Goal: Transaction & Acquisition: Book appointment/travel/reservation

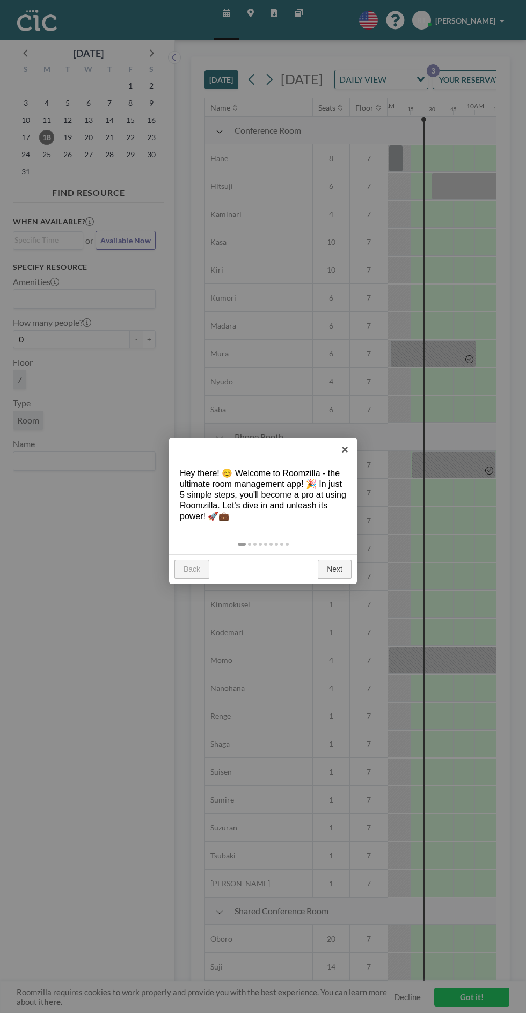
scroll to position [0, 773]
click at [335, 569] on link "Next" at bounding box center [335, 569] width 34 height 19
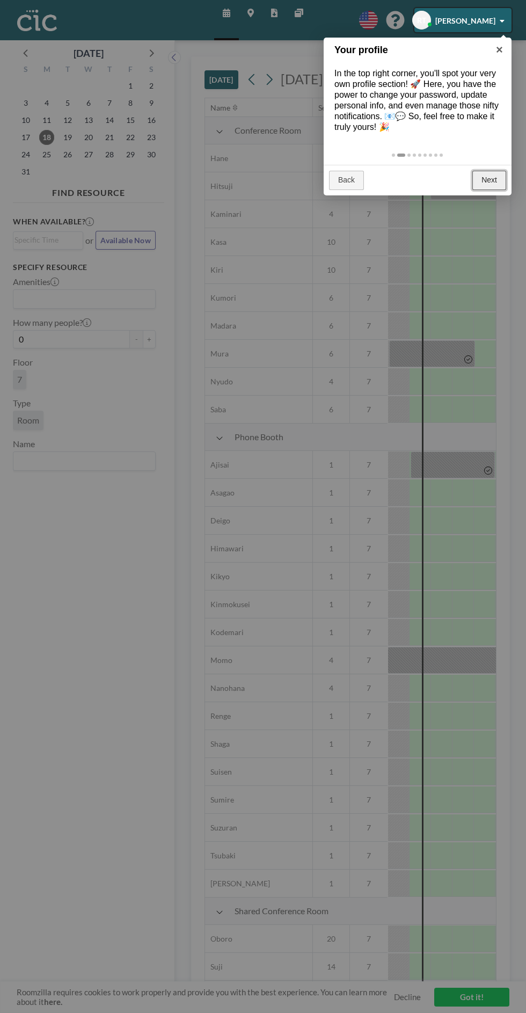
click at [489, 179] on link "Next" at bounding box center [490, 180] width 34 height 19
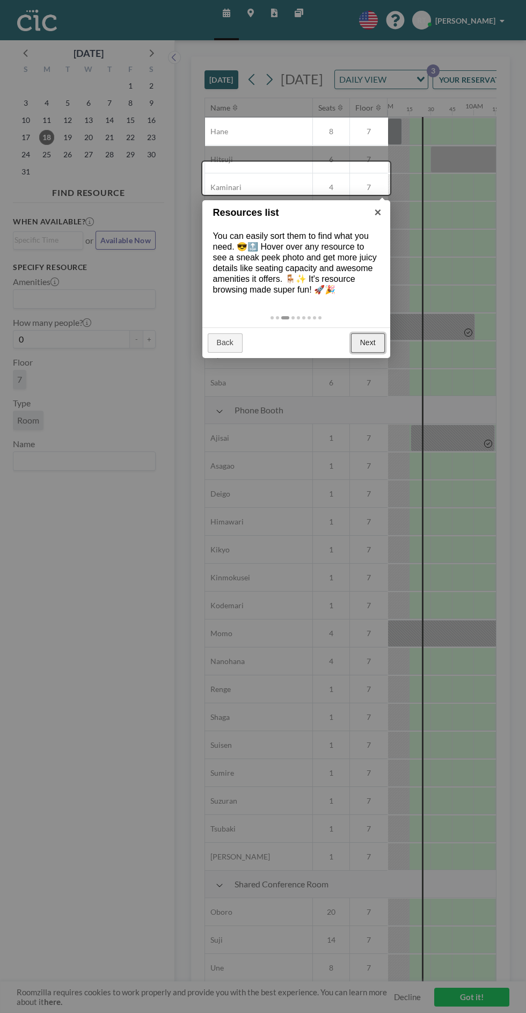
click at [368, 343] on link "Next" at bounding box center [368, 343] width 34 height 19
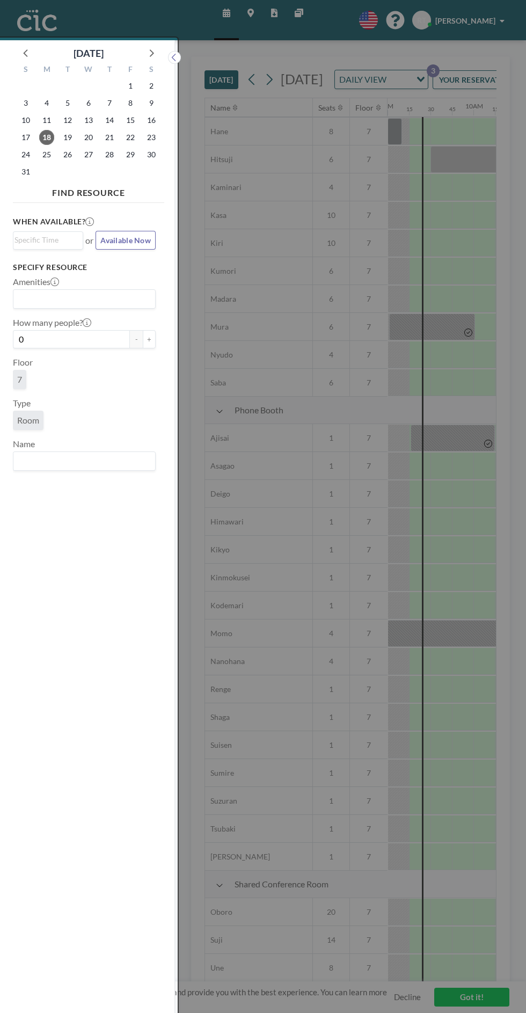
scroll to position [32, 0]
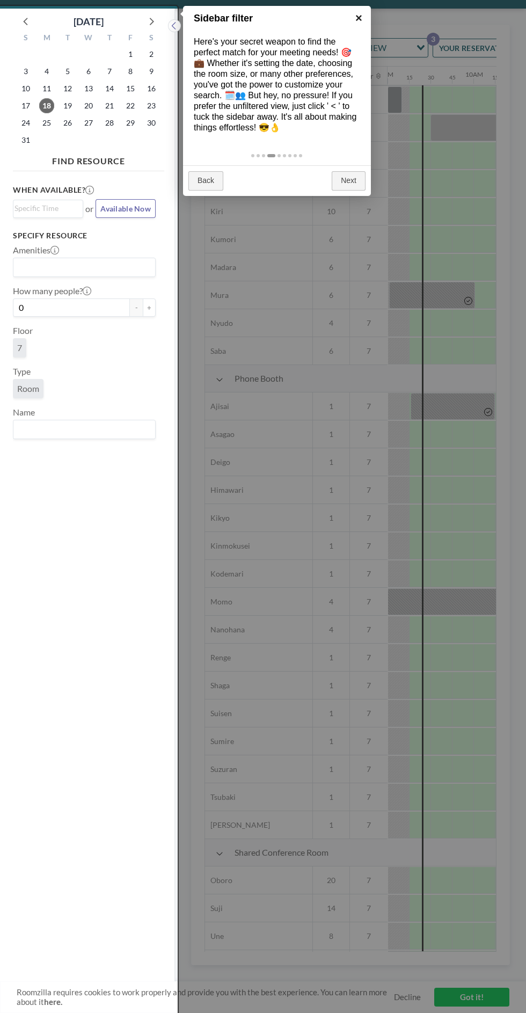
click at [359, 17] on link "×" at bounding box center [359, 18] width 24 height 24
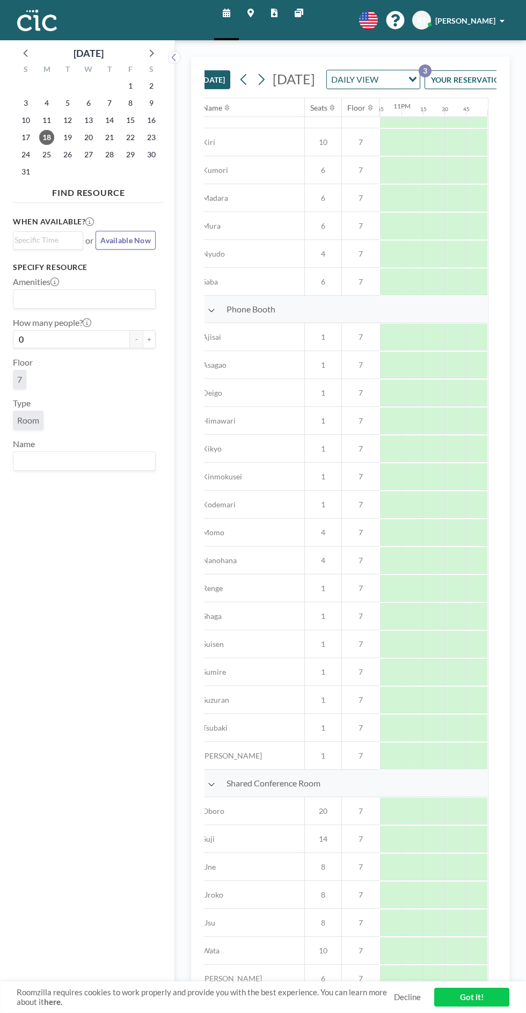
scroll to position [0, 2]
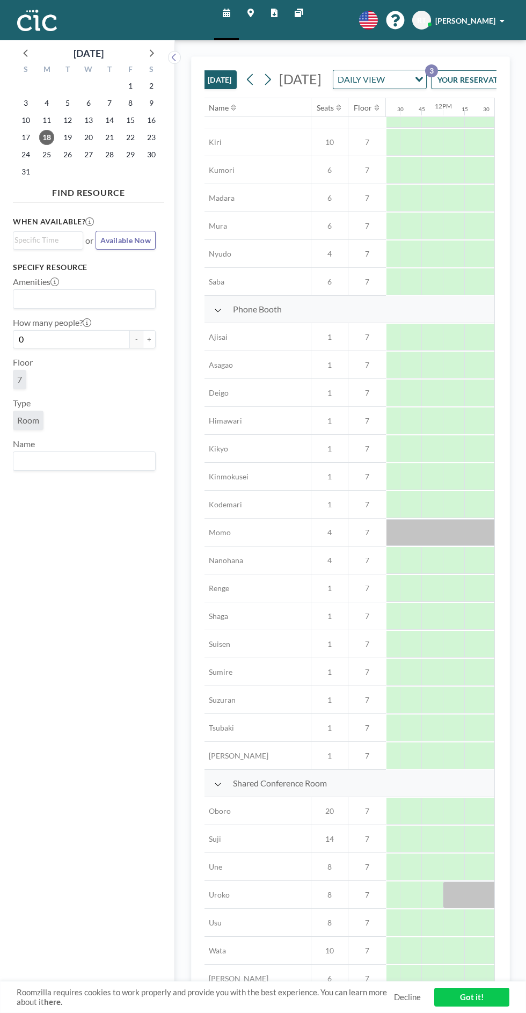
click at [470, 70] on button "YOUR RESERVATIONS 3" at bounding box center [484, 79] width 107 height 19
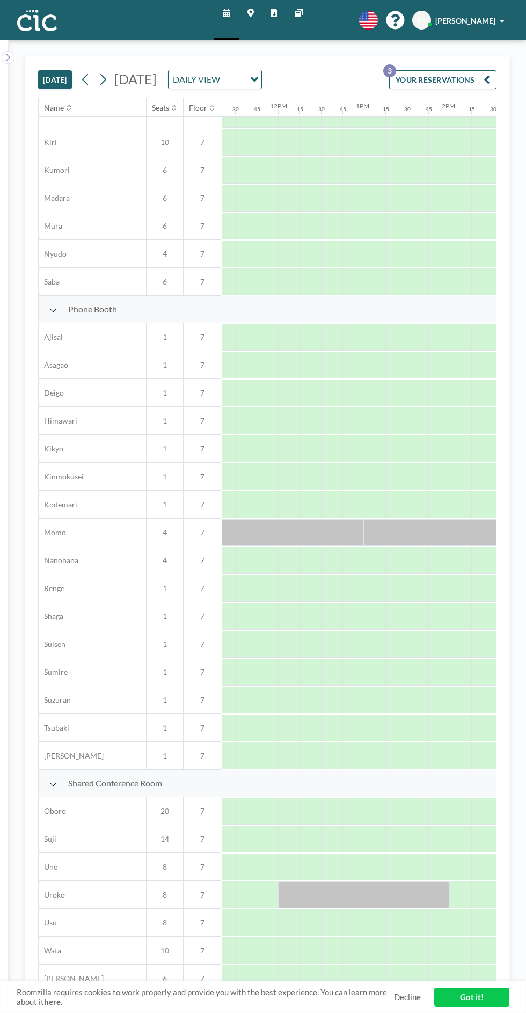
scroll to position [0, 0]
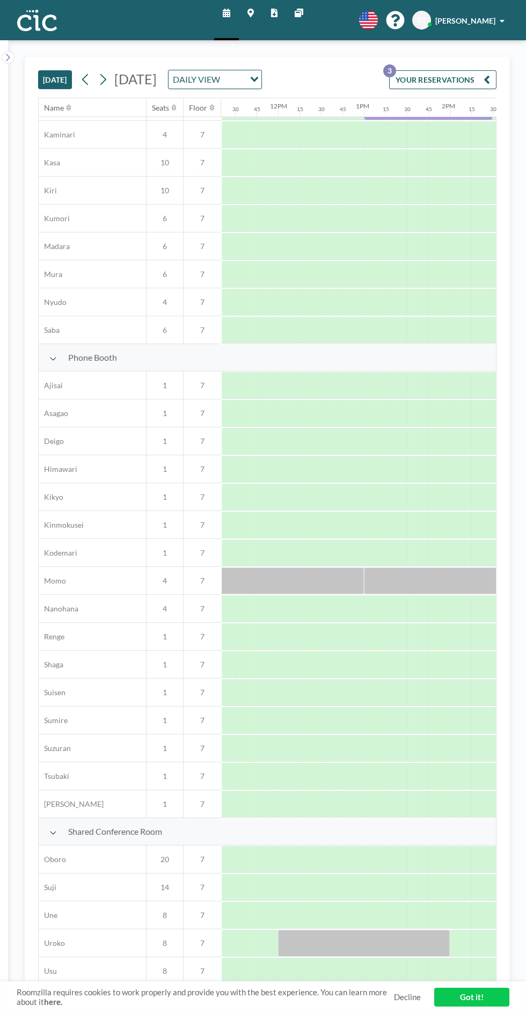
click at [461, 70] on div "YOUR RESERVATIONS 3" at bounding box center [441, 83] width 112 height 27
click at [470, 70] on button "YOUR RESERVATIONS 3" at bounding box center [442, 79] width 107 height 19
click at [475, 70] on button "YOUR RESERVATIONS 3" at bounding box center [442, 79] width 107 height 19
click at [490, 73] on icon "button" at bounding box center [487, 79] width 6 height 13
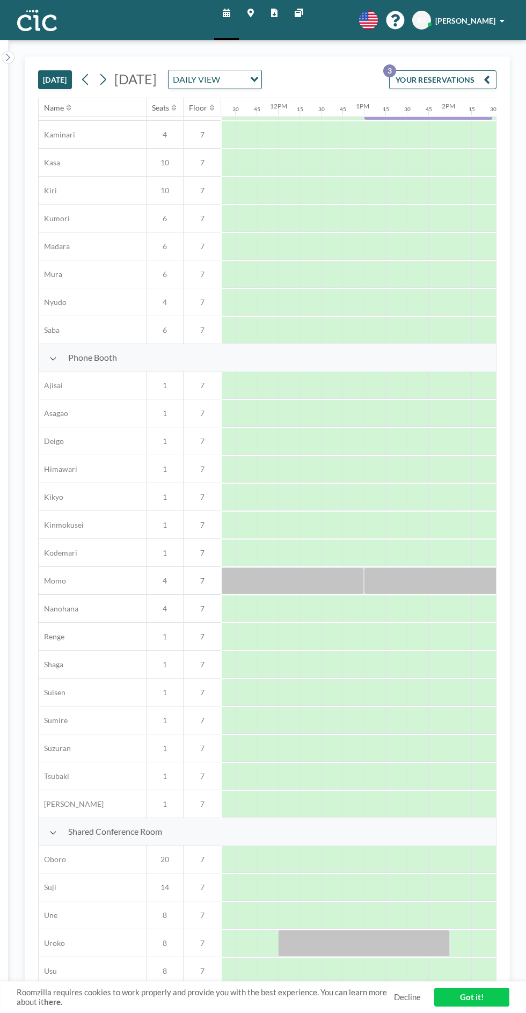
click at [497, 56] on div "[DATE] [DATE] DAILY VIEW Loading... YOUR RESERVATIONS 3 Name Seats Floor 12AM 1…" at bounding box center [268, 526] width 486 height 941
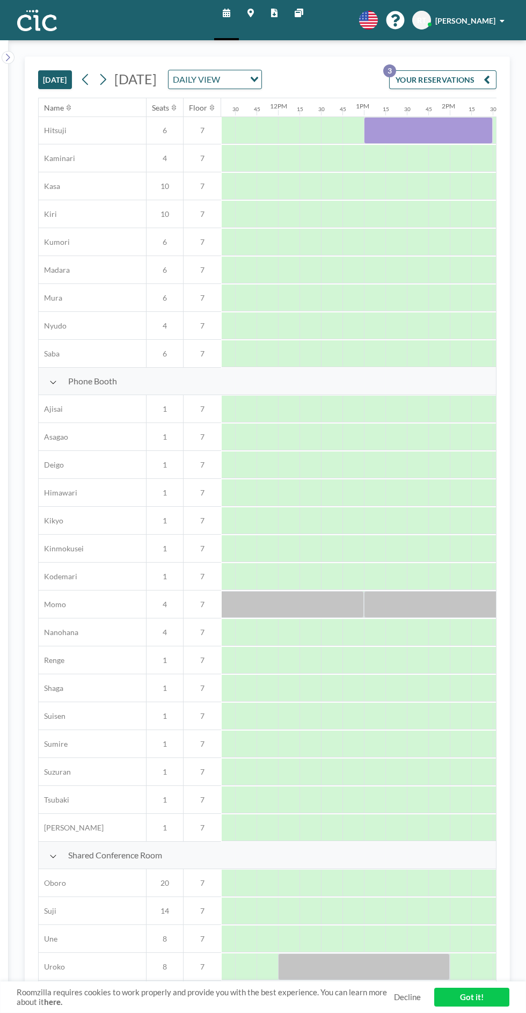
click at [479, 70] on div "YOUR RESERVATIONS 3" at bounding box center [441, 83] width 112 height 27
click at [487, 73] on icon "button" at bounding box center [487, 79] width 6 height 13
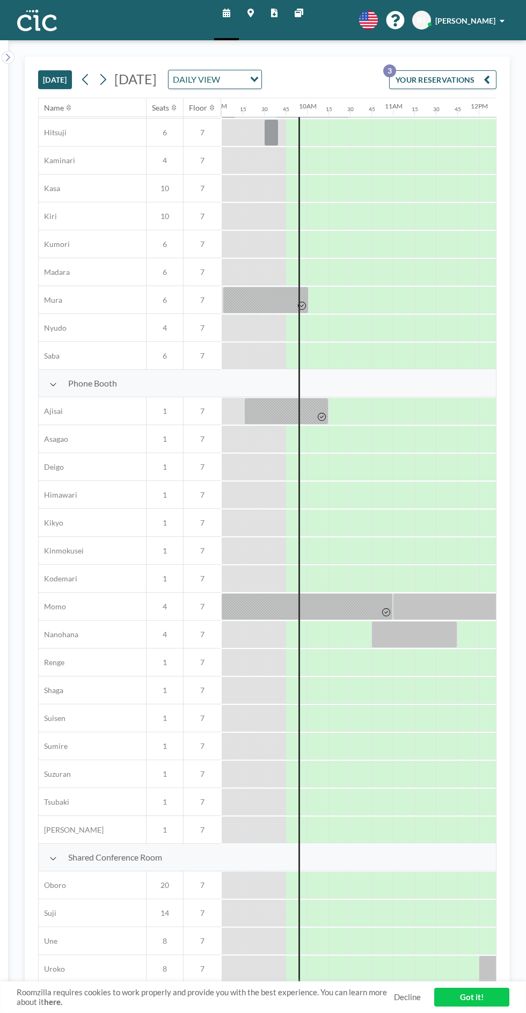
scroll to position [56, 773]
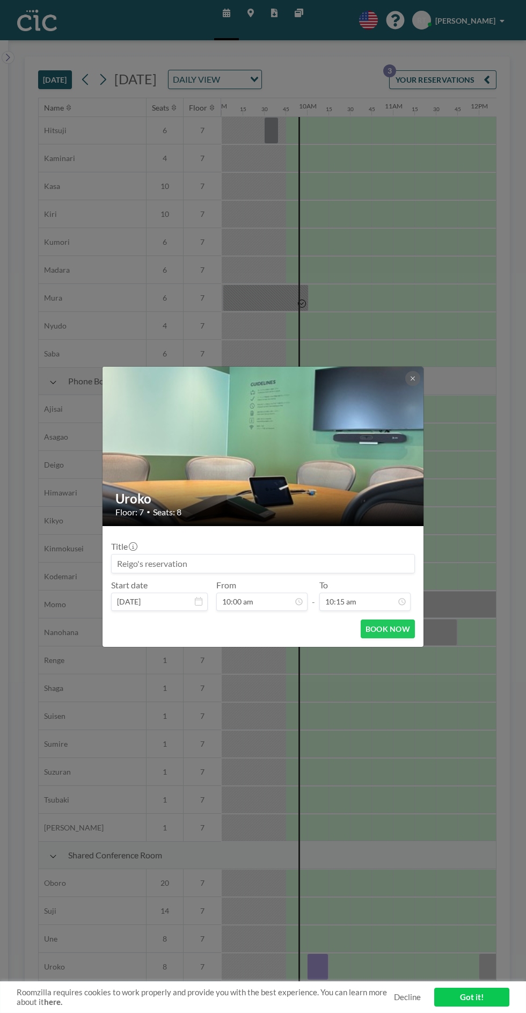
click at [372, 599] on input "10:15 am" at bounding box center [365, 602] width 91 height 18
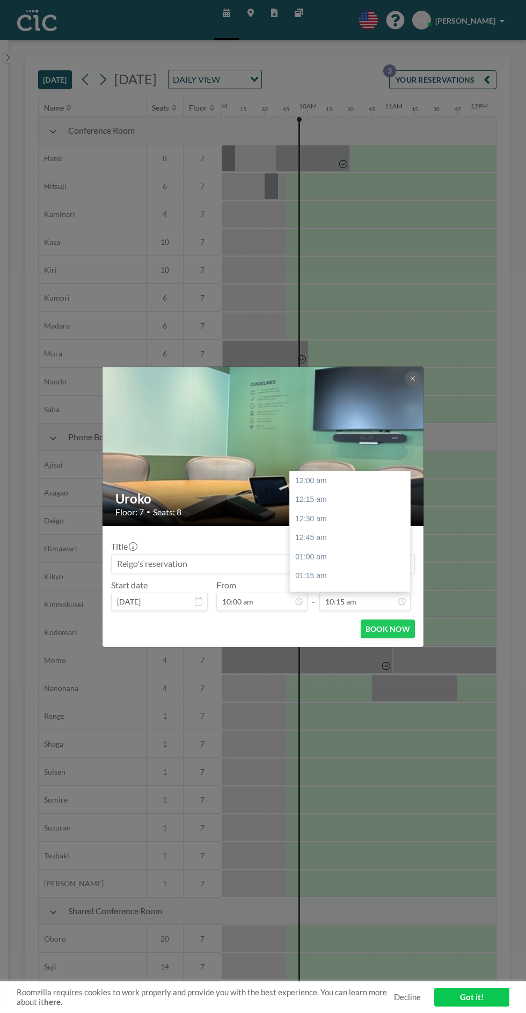
scroll to position [783, 0]
click at [363, 516] on div "10:45 am" at bounding box center [350, 519] width 120 height 19
type input "10:45 am"
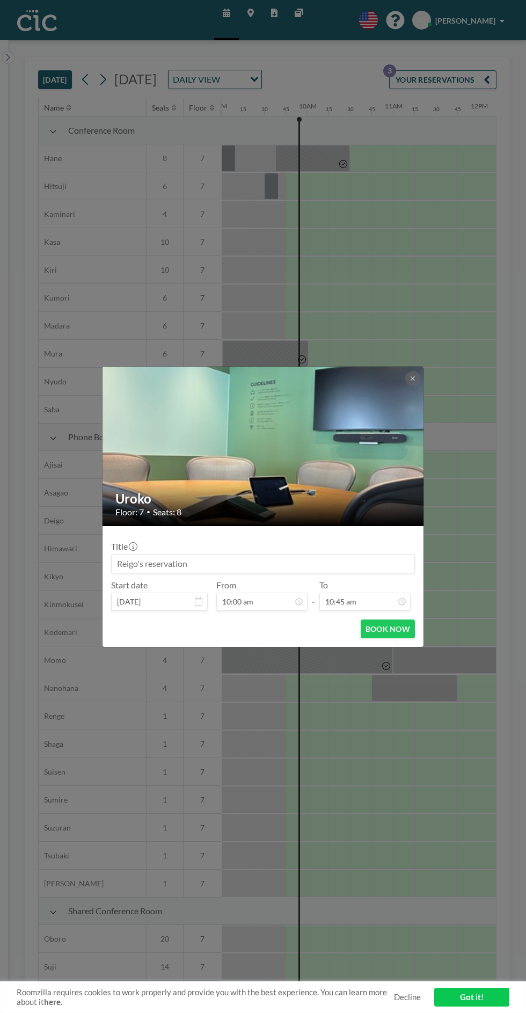
click at [393, 634] on button "BOOK NOW" at bounding box center [388, 629] width 54 height 19
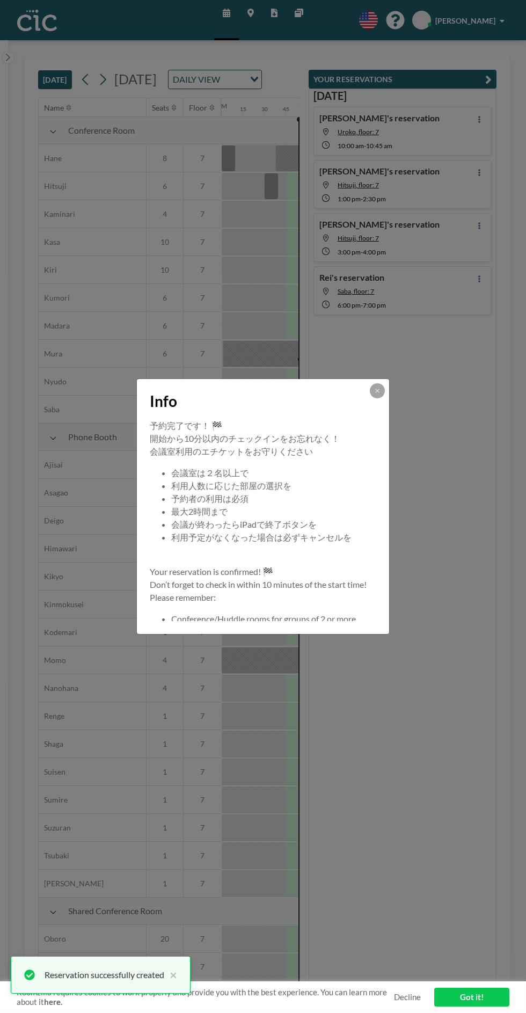
scroll to position [0, 0]
click at [383, 388] on button at bounding box center [377, 390] width 15 height 15
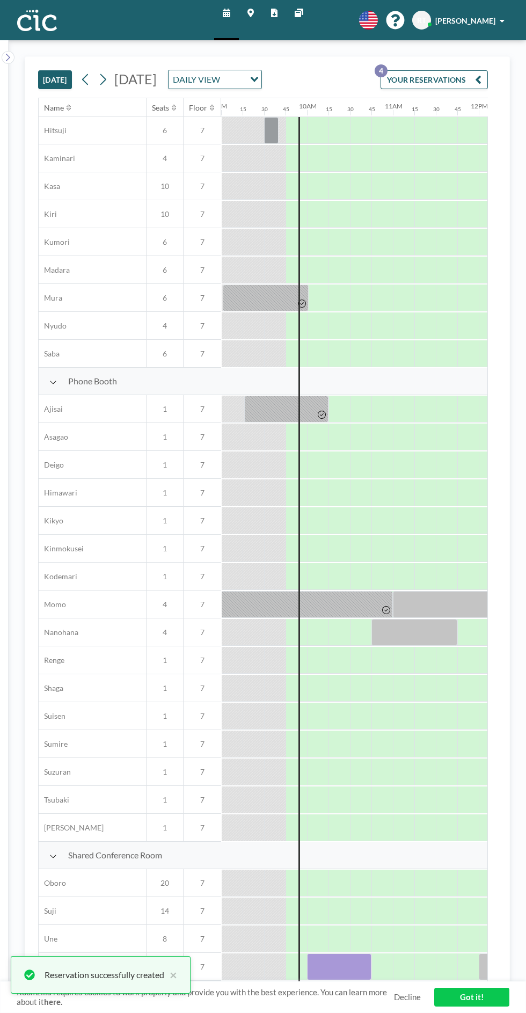
scroll to position [56, 773]
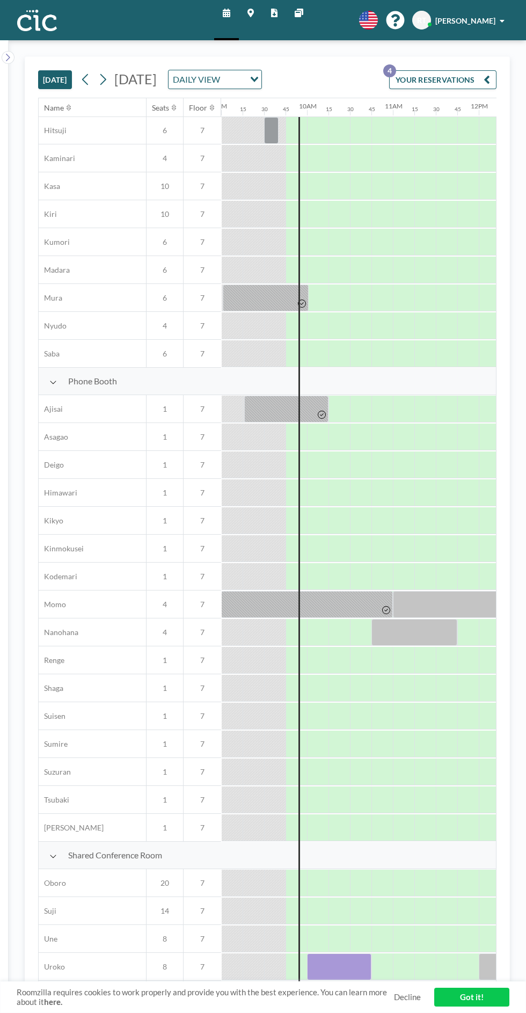
click at [358, 959] on div at bounding box center [339, 967] width 64 height 27
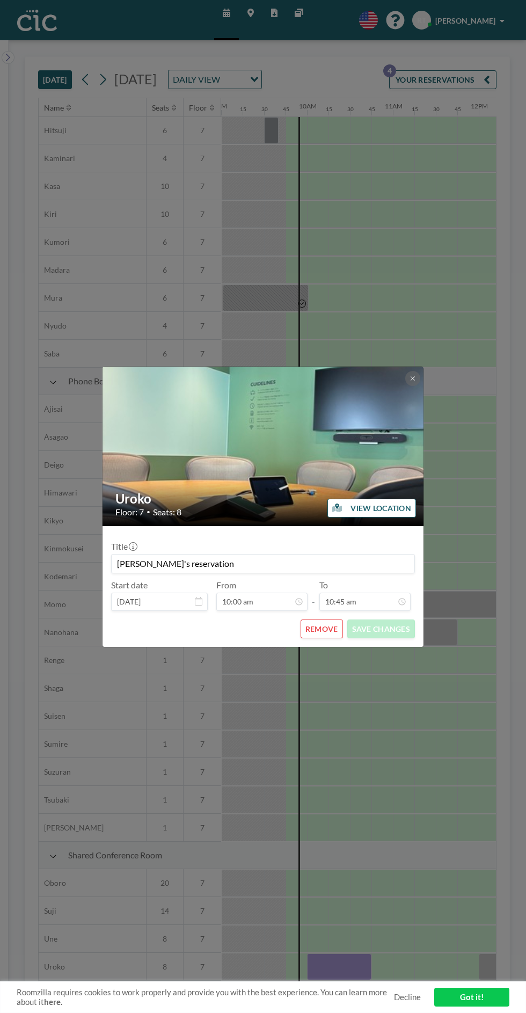
click at [407, 879] on div "Uroko Floor: 7 • Seats: 8 VIEW LOCATION Title Reigo's reservation Start date [D…" at bounding box center [263, 506] width 526 height 1013
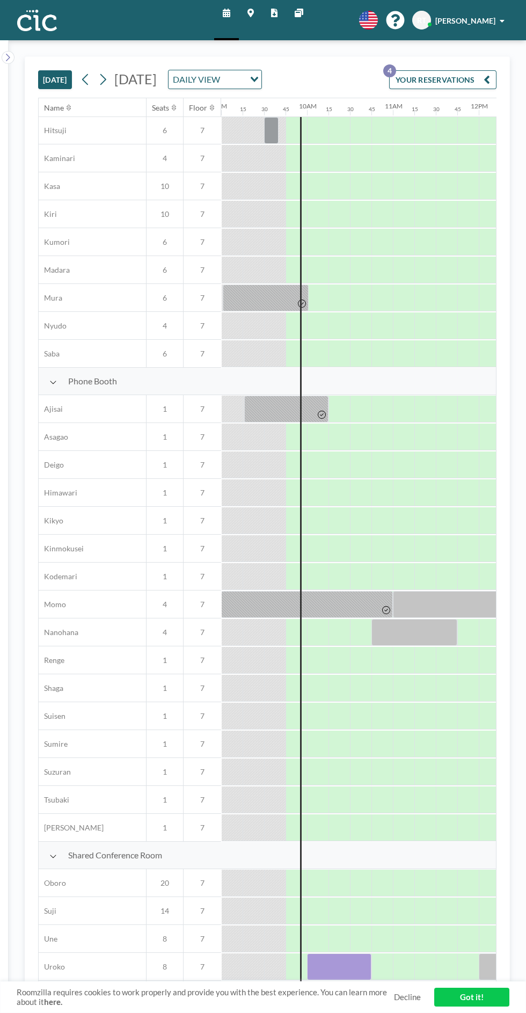
click at [340, 960] on div at bounding box center [339, 967] width 64 height 27
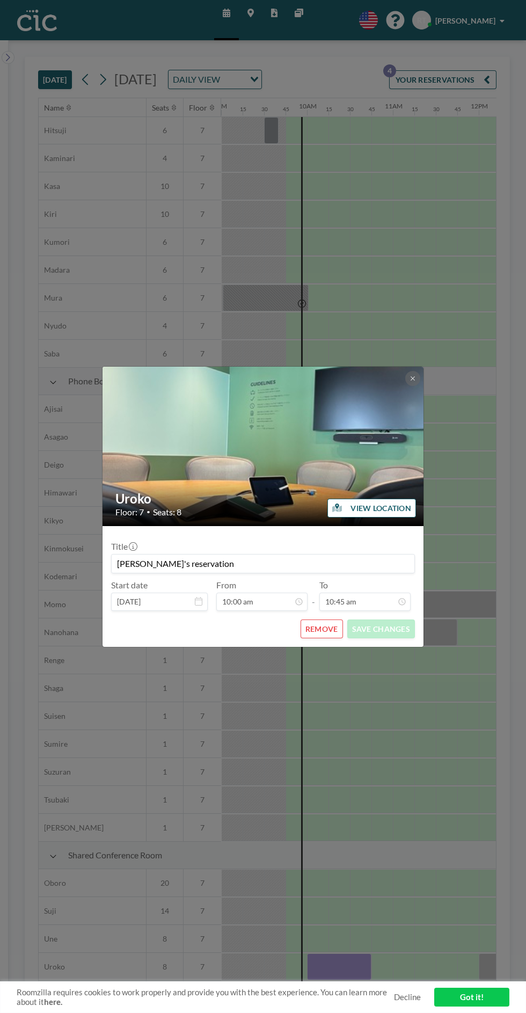
click at [397, 752] on div "Uroko Floor: 7 • Seats: 8 VIEW LOCATION Title Reigo's reservation Start date [D…" at bounding box center [263, 506] width 526 height 1013
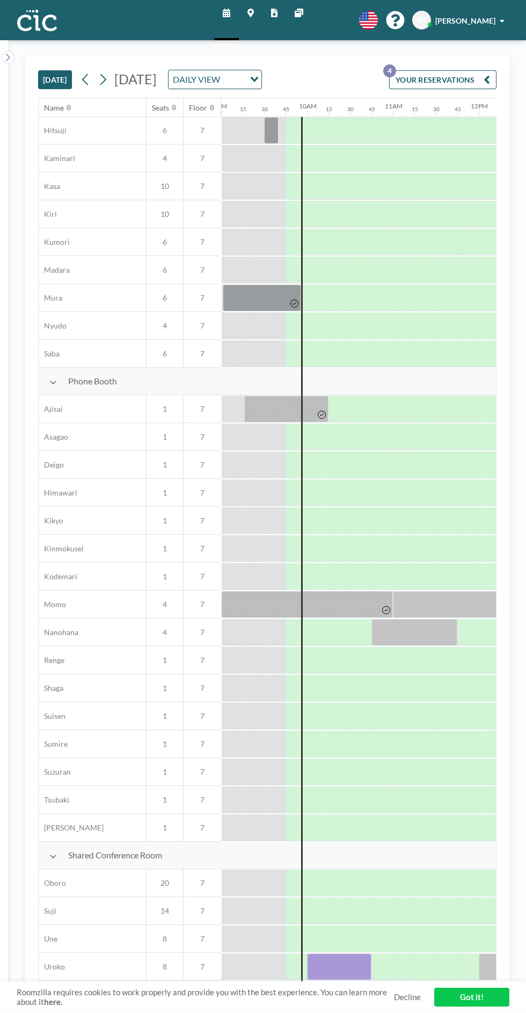
click at [328, 973] on div at bounding box center [339, 967] width 64 height 27
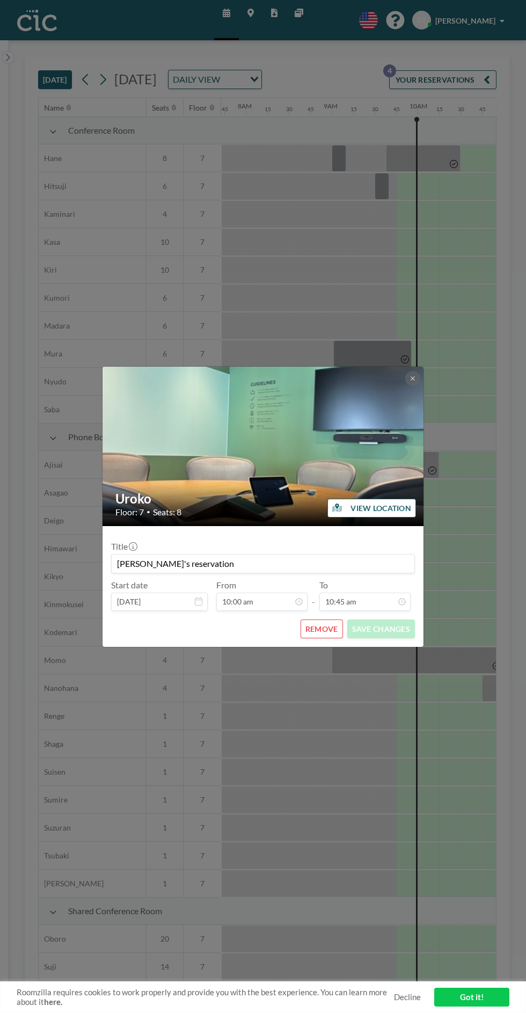
scroll to position [0, 773]
